Goal: Task Accomplishment & Management: Use online tool/utility

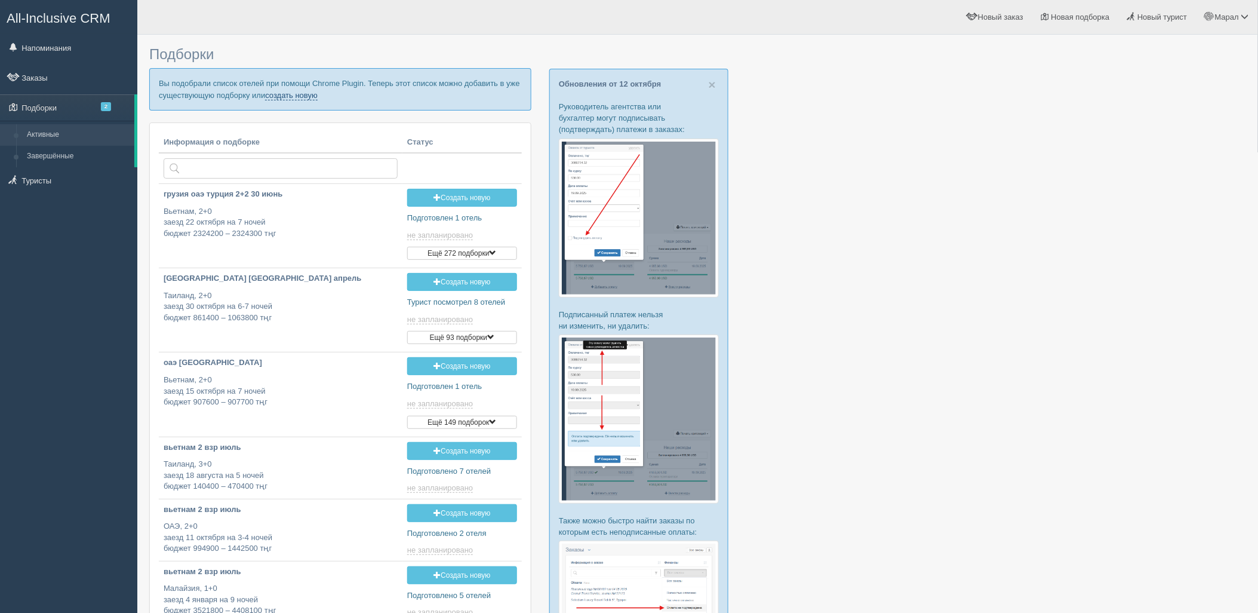
click at [297, 96] on link "создать новую" at bounding box center [291, 96] width 53 height 10
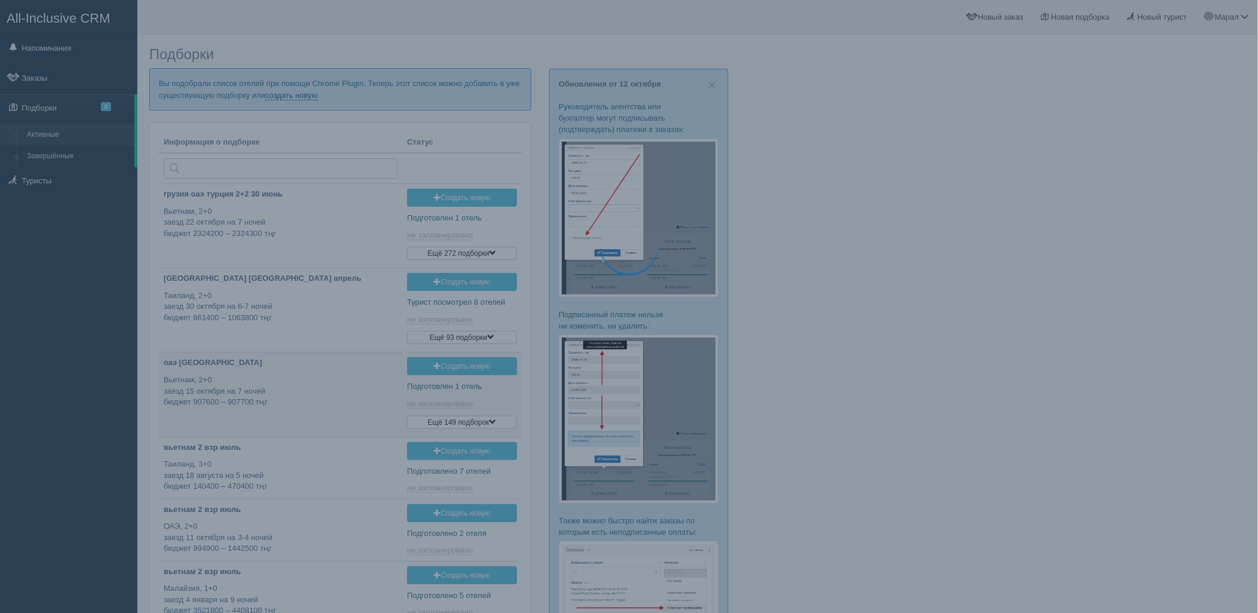
scroll to position [105, 0]
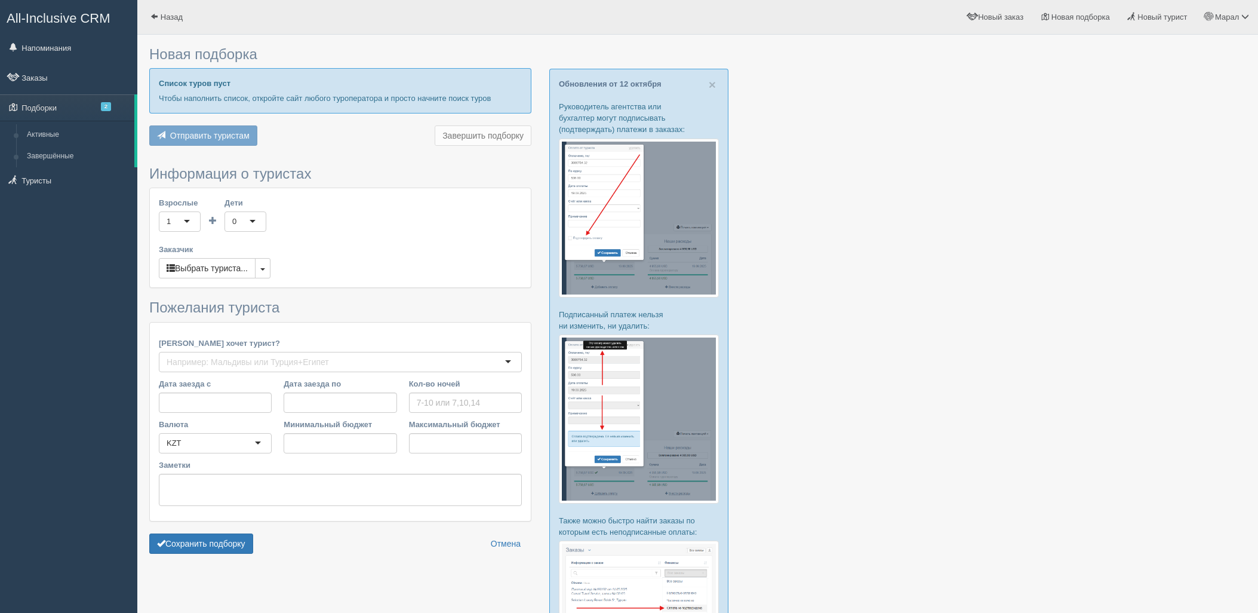
scroll to position [180, 0]
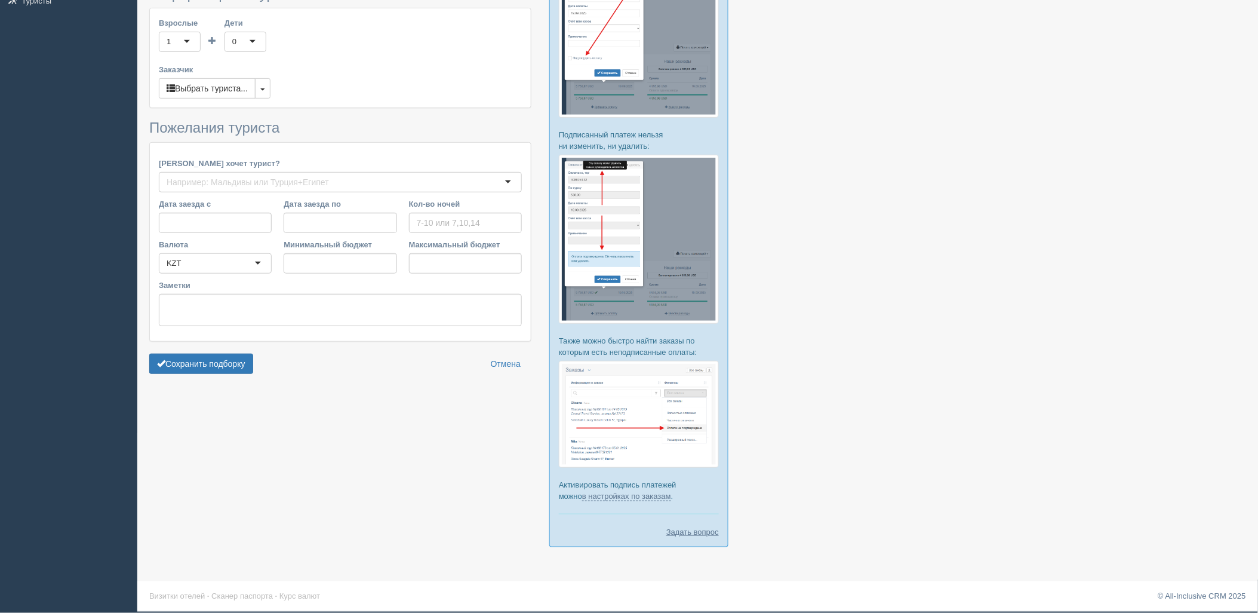
type input "7"
type input "1981800"
type input "2188100"
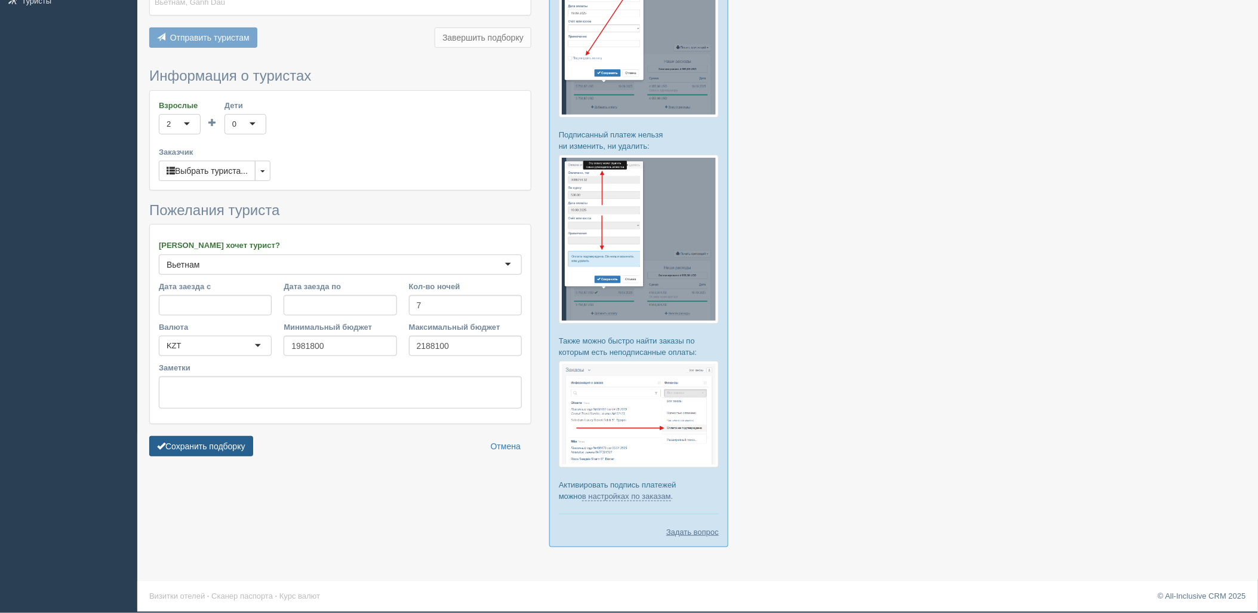
click at [234, 436] on button "Сохранить подборку" at bounding box center [201, 446] width 104 height 20
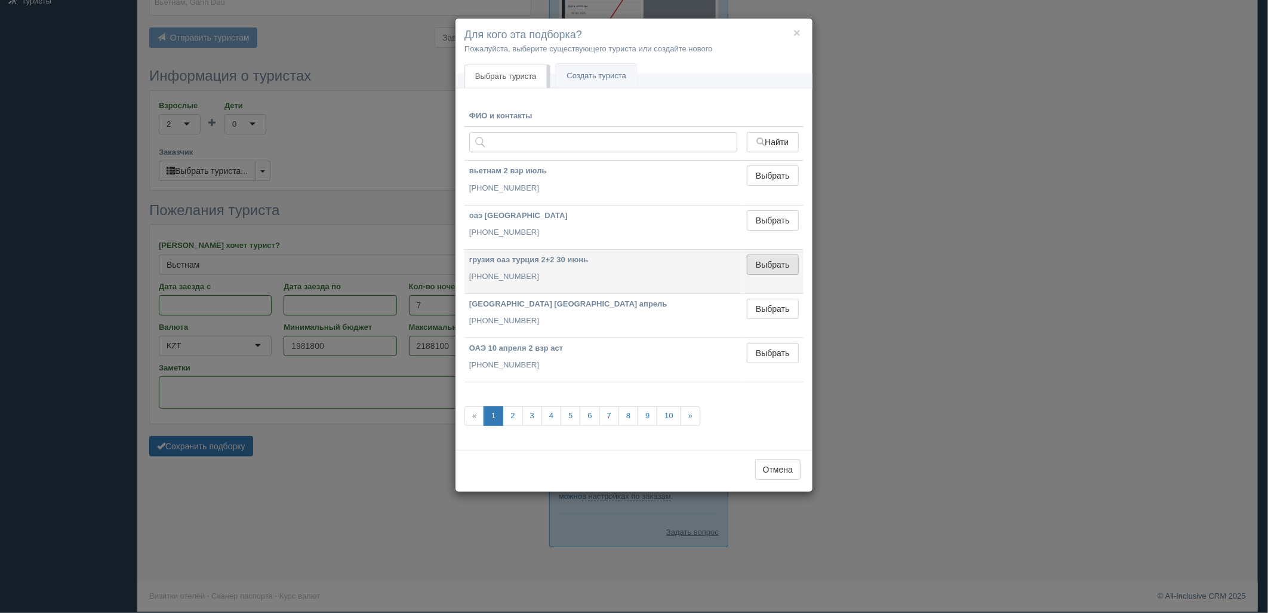
click at [765, 257] on button "Выбрать" at bounding box center [773, 264] width 52 height 20
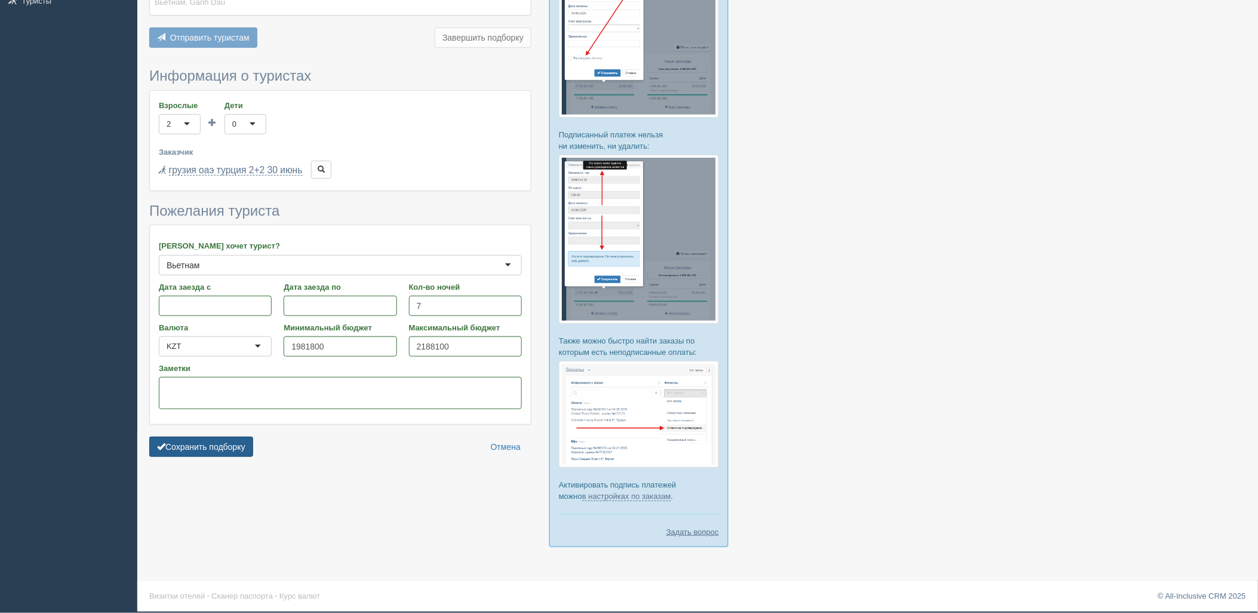
click at [233, 436] on button "Сохранить подборку" at bounding box center [201, 446] width 104 height 20
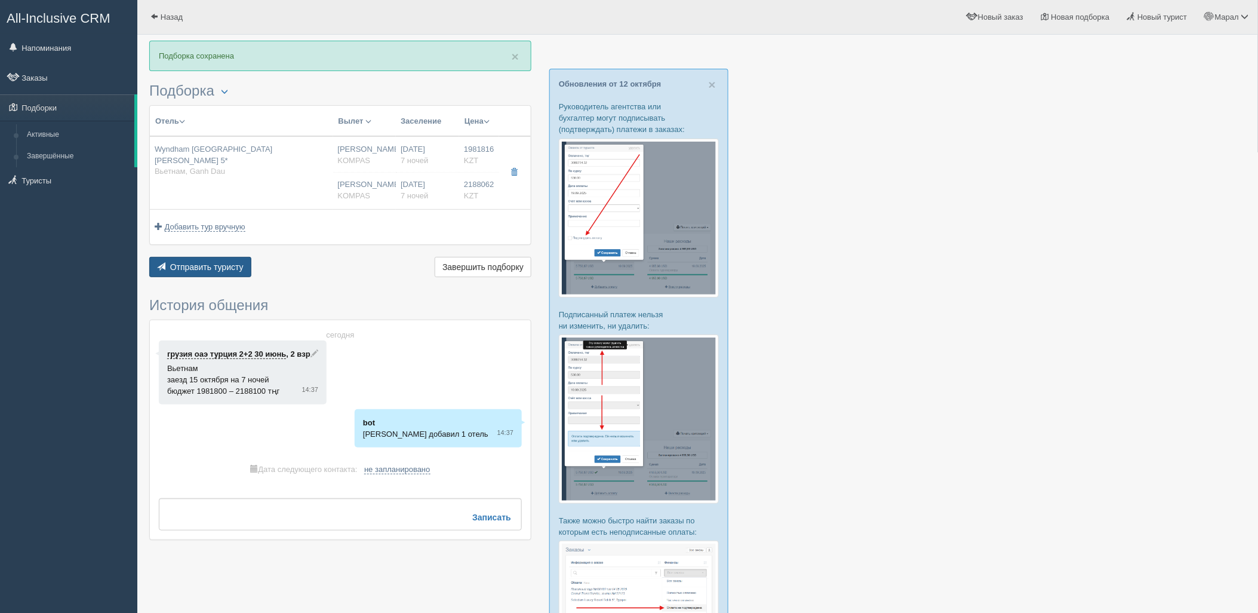
click at [218, 270] on span "Отправить туристу" at bounding box center [206, 267] width 73 height 10
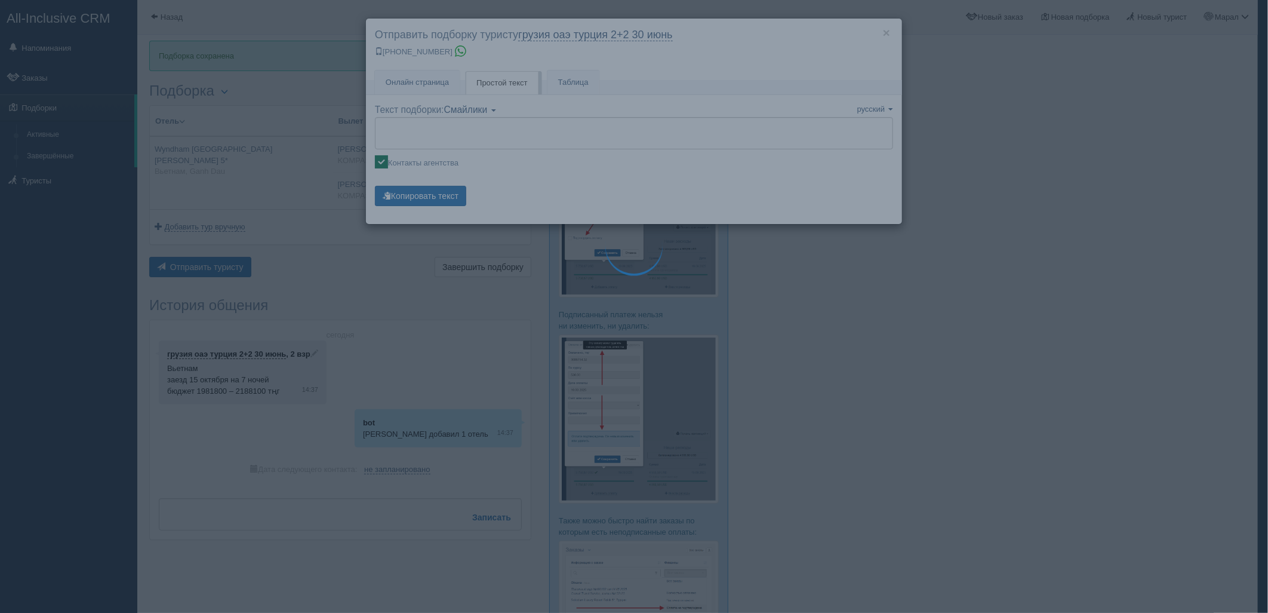
type textarea "🌞 Loremi dolo! Sitametcon Adi elitseddoei temporinc utlabore: 🌎 Etdolor, Magn A…"
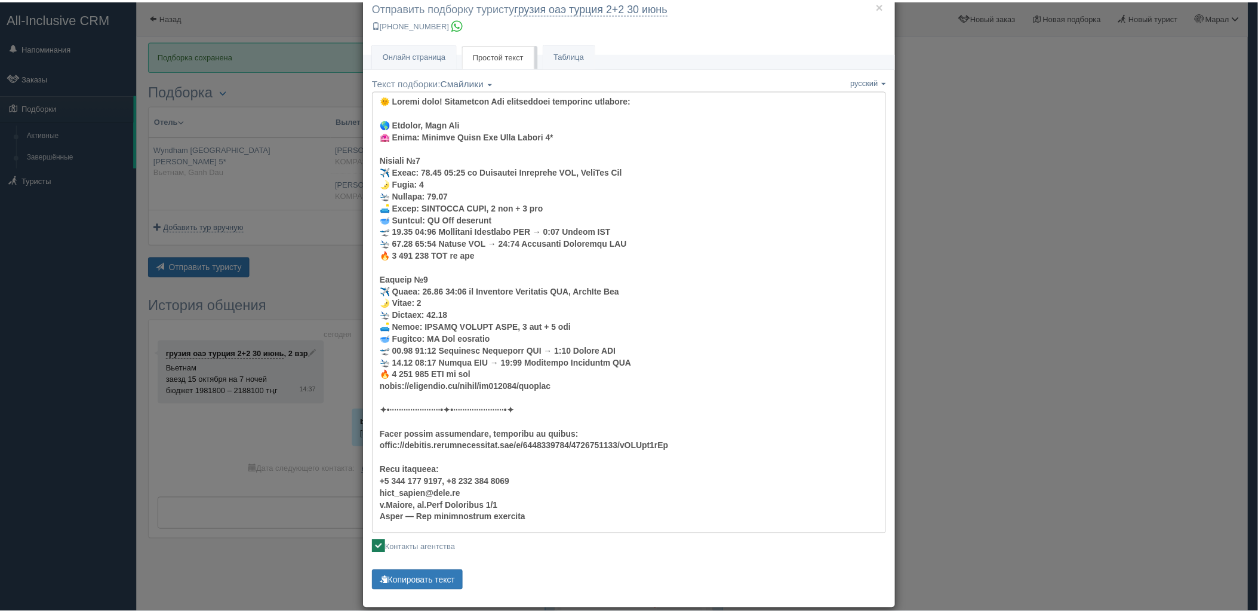
scroll to position [42, 0]
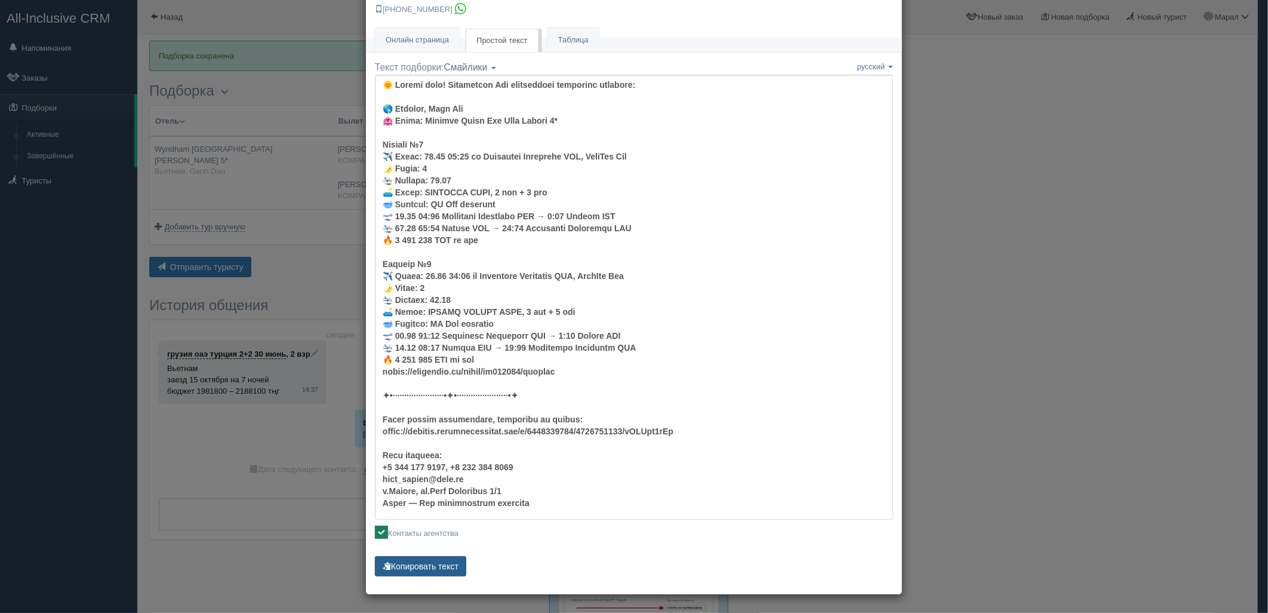
click at [430, 558] on button "Копировать текст" at bounding box center [420, 566] width 91 height 20
drag, startPoint x: 430, startPoint y: 558, endPoint x: 418, endPoint y: 566, distance: 14.2
click at [430, 559] on button "Копировать текст" at bounding box center [420, 566] width 91 height 20
drag, startPoint x: 953, startPoint y: 10, endPoint x: 934, endPoint y: 0, distance: 21.9
click at [953, 10] on div "× Отправить подборку туристу грузия оаэ [GEOGRAPHIC_DATA] 2+2 [DATE] [PHONE_NUM…" at bounding box center [634, 306] width 1268 height 613
